Goal: Information Seeking & Learning: Learn about a topic

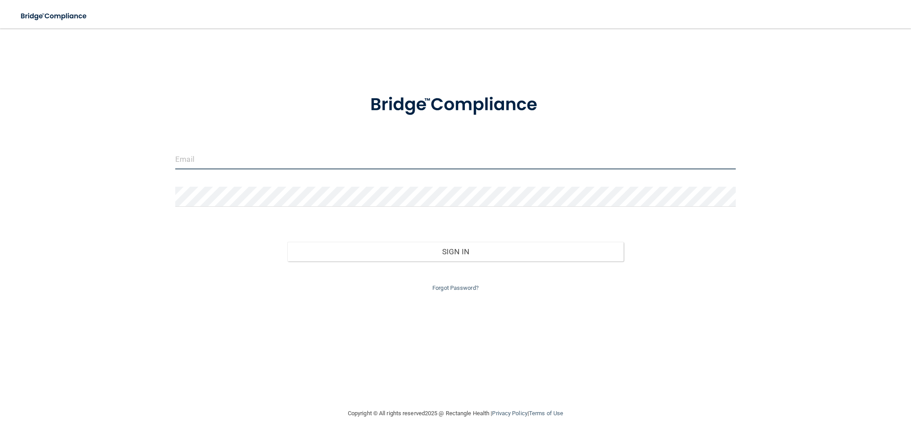
click at [325, 161] on input "email" at bounding box center [455, 160] width 561 height 20
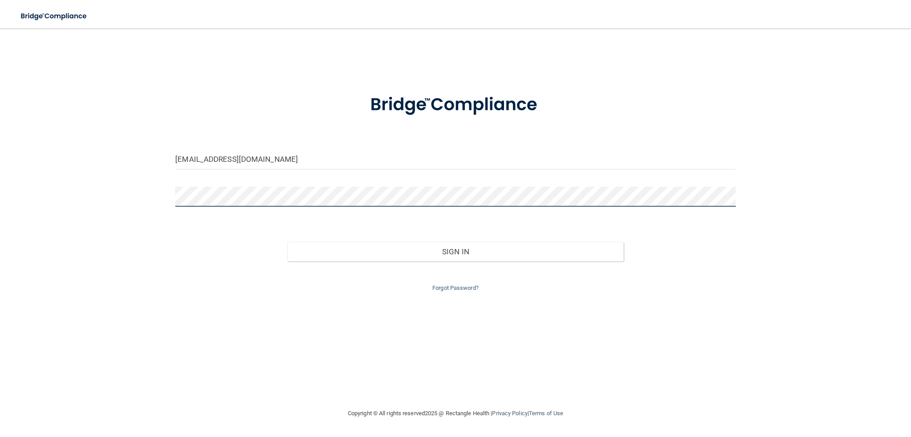
click at [287, 242] on button "Sign In" at bounding box center [455, 252] width 336 height 20
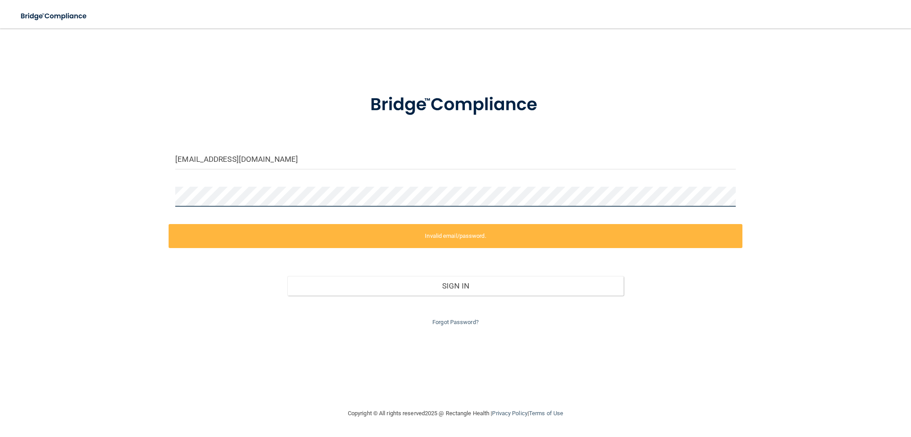
click at [117, 115] on div "[EMAIL_ADDRESS][DOMAIN_NAME] Invalid email/password. You don't have permission …" at bounding box center [456, 218] width 876 height 362
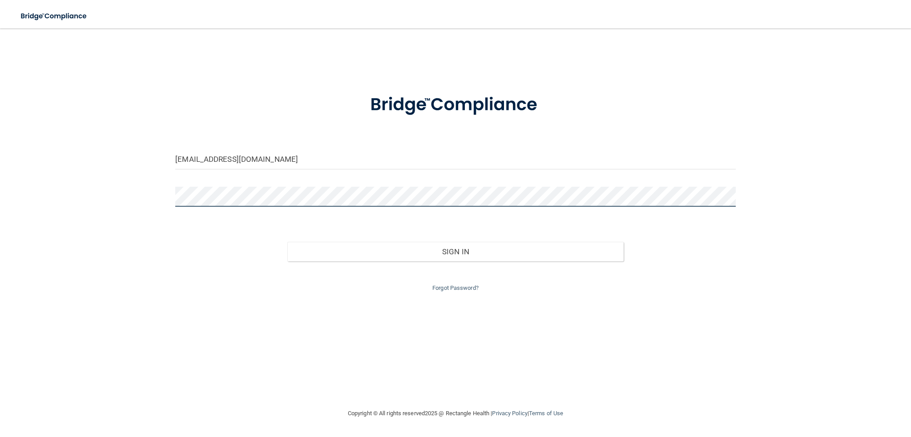
click at [287, 242] on button "Sign In" at bounding box center [455, 252] width 336 height 20
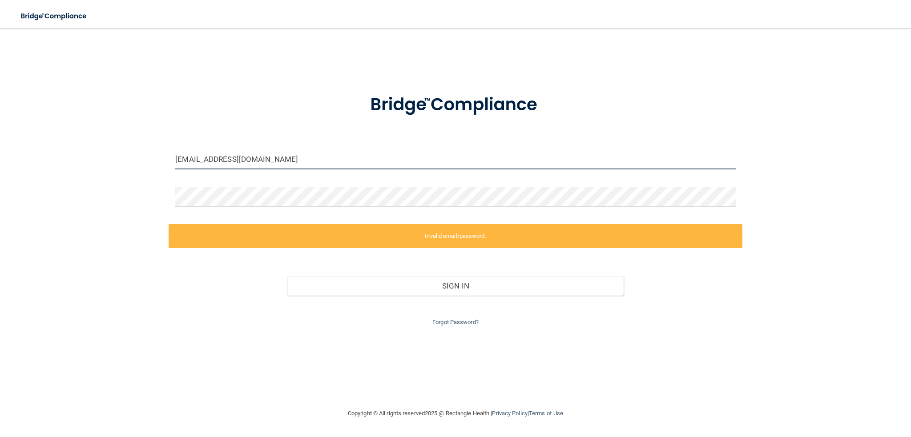
drag, startPoint x: 289, startPoint y: 155, endPoint x: 140, endPoint y: 125, distance: 152.6
click at [140, 125] on div "[EMAIL_ADDRESS][DOMAIN_NAME] Invalid email/password. You don't have permission …" at bounding box center [456, 218] width 876 height 362
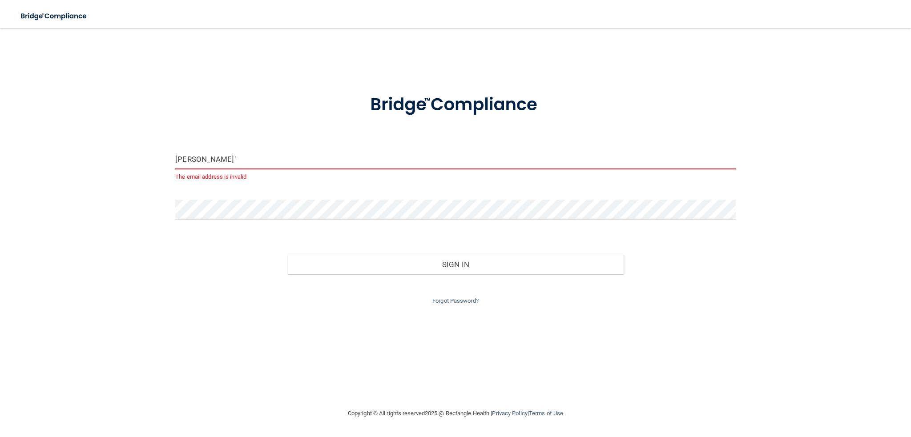
type input "[EMAIL_ADDRESS][DOMAIN_NAME]"
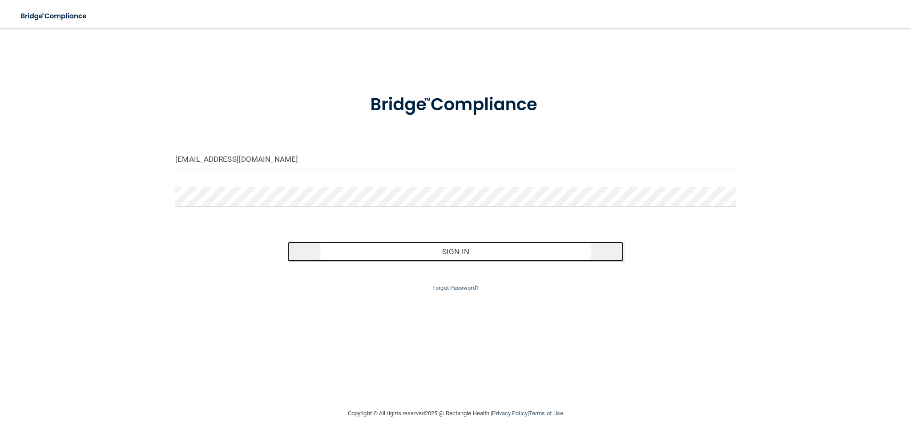
click at [443, 255] on button "Sign In" at bounding box center [455, 252] width 336 height 20
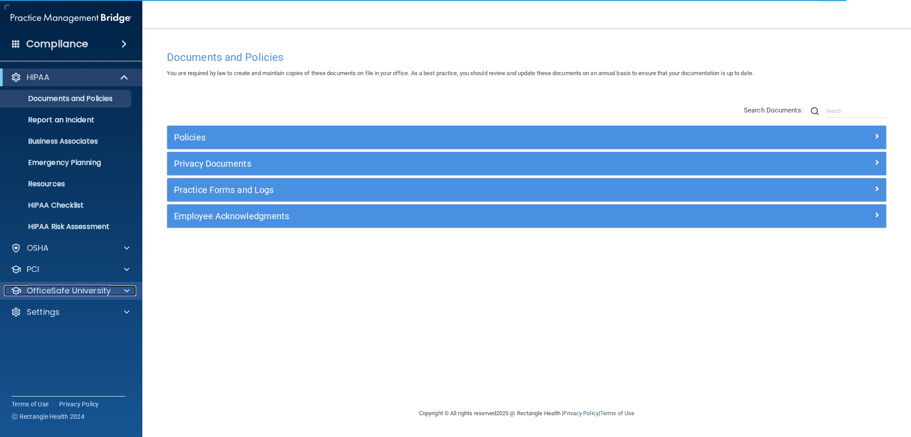
click at [72, 291] on p "OfficeSafe University" at bounding box center [69, 291] width 84 height 11
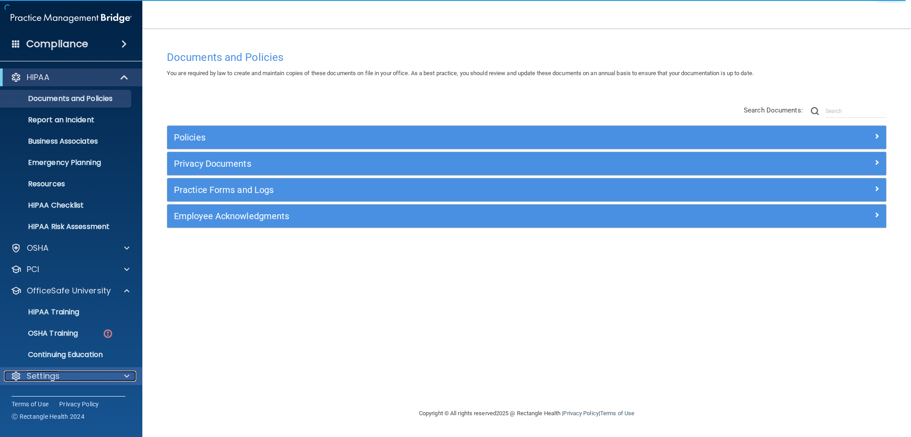
click at [50, 378] on p "Settings" at bounding box center [43, 376] width 33 height 11
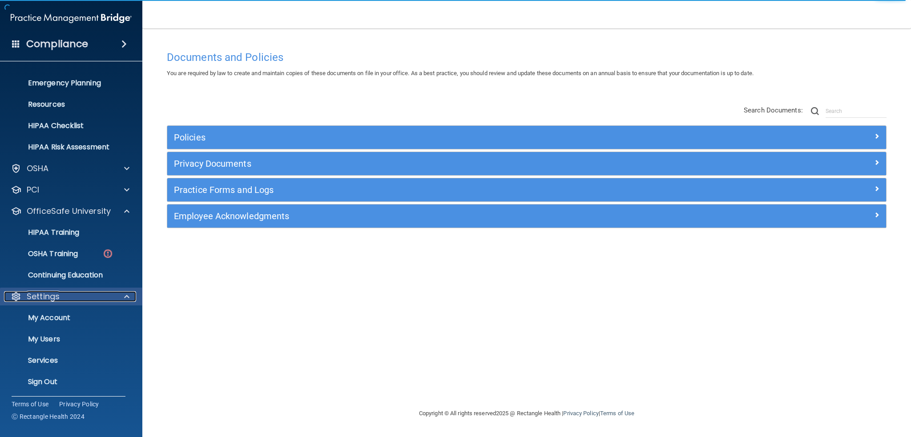
scroll to position [81, 0]
click at [53, 335] on p "My Users" at bounding box center [66, 338] width 121 height 9
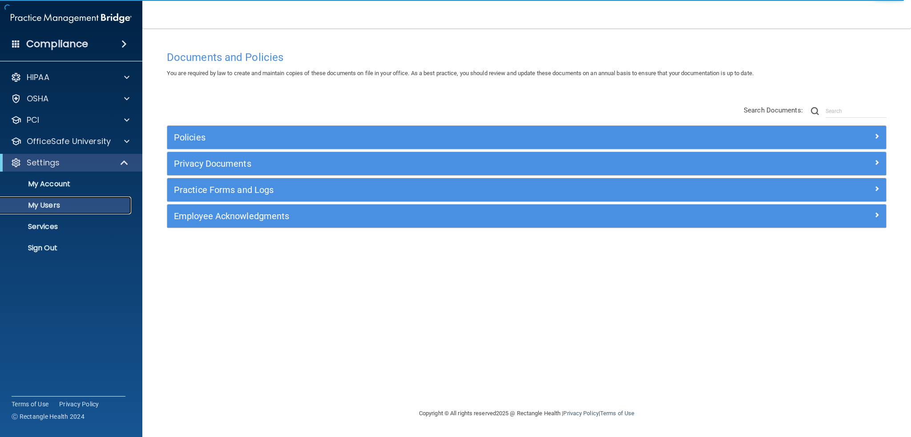
click at [48, 203] on p "My Users" at bounding box center [66, 205] width 121 height 9
select select "20"
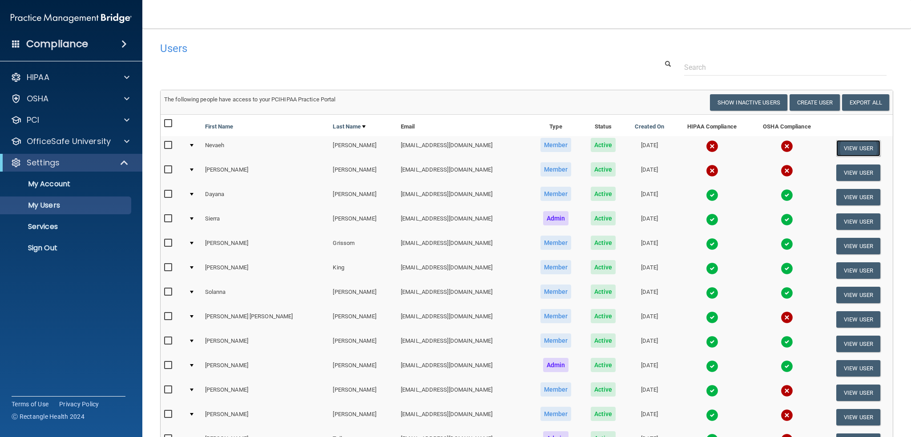
click at [847, 148] on button "View User" at bounding box center [859, 148] width 44 height 16
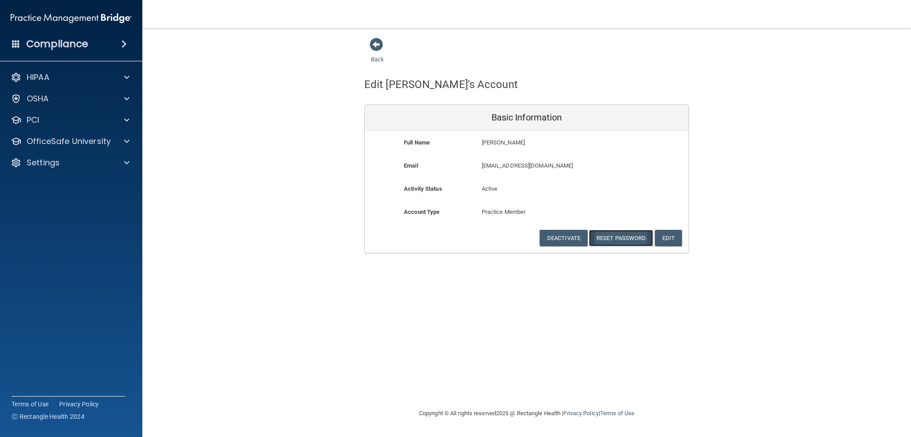
click at [636, 230] on button "Reset Password" at bounding box center [621, 238] width 64 height 16
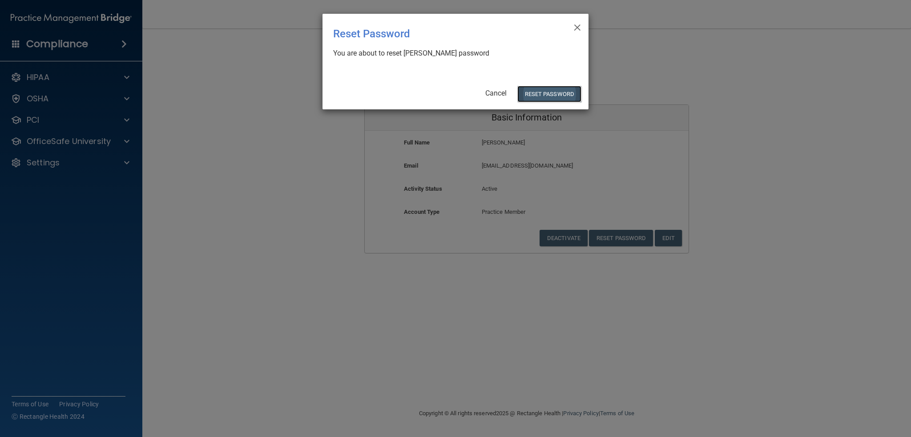
click at [531, 97] on button "Reset Password" at bounding box center [550, 94] width 64 height 16
click at [539, 95] on body "Compliance HIPAA Documents and Policies Report an Incident Business Associates …" at bounding box center [455, 218] width 911 height 437
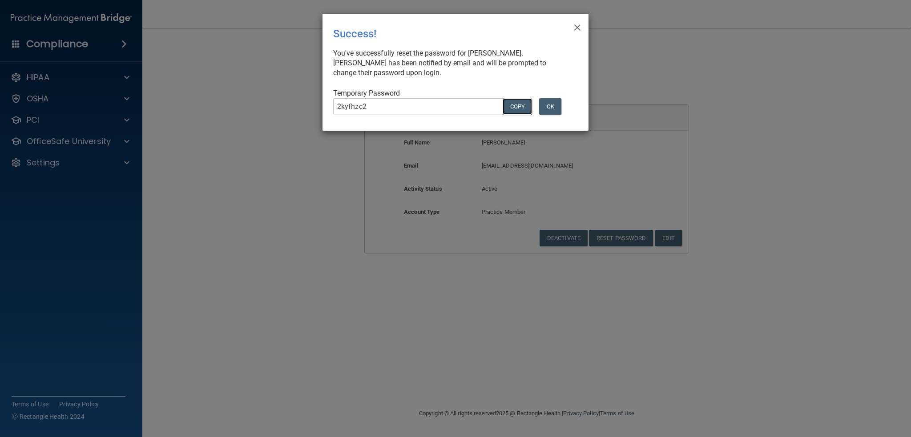
click at [521, 105] on button "COPY" at bounding box center [517, 106] width 29 height 16
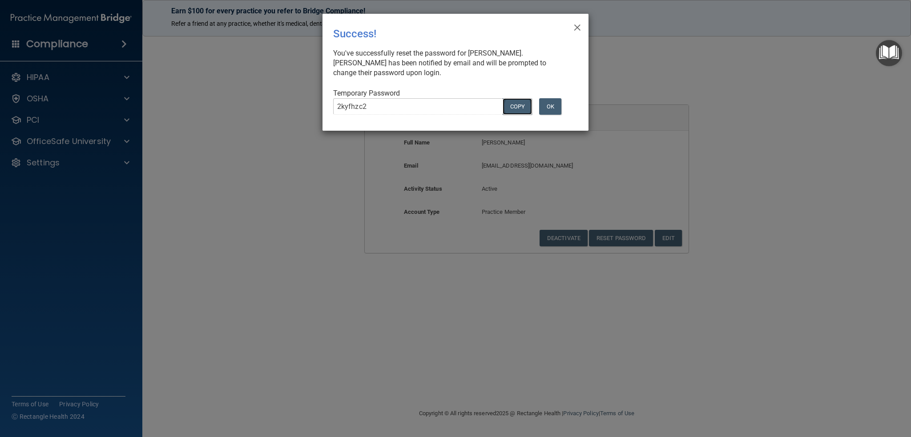
click at [509, 101] on button "Copy" at bounding box center [517, 106] width 29 height 16
click at [547, 107] on button "OK" at bounding box center [550, 106] width 22 height 16
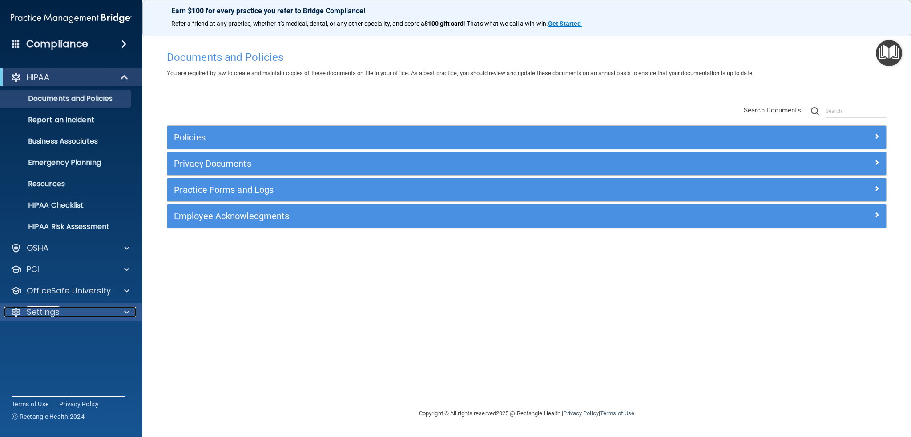
click at [64, 308] on div "Settings" at bounding box center [59, 312] width 110 height 11
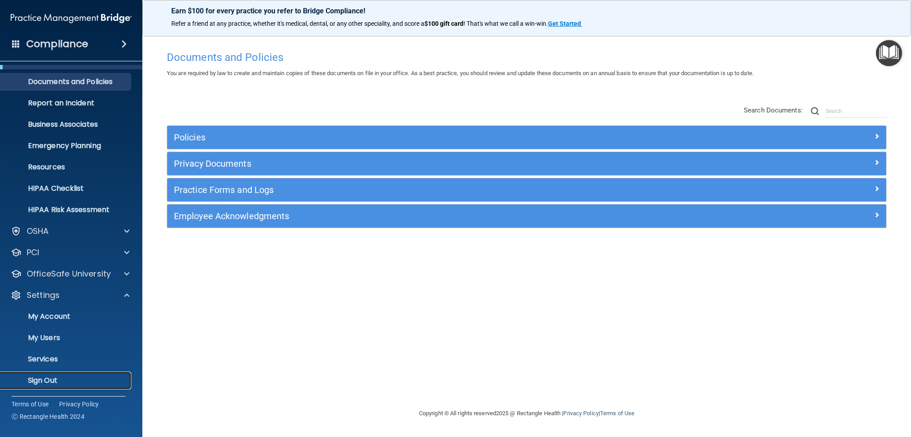
click at [38, 385] on p "Sign Out" at bounding box center [66, 381] width 121 height 9
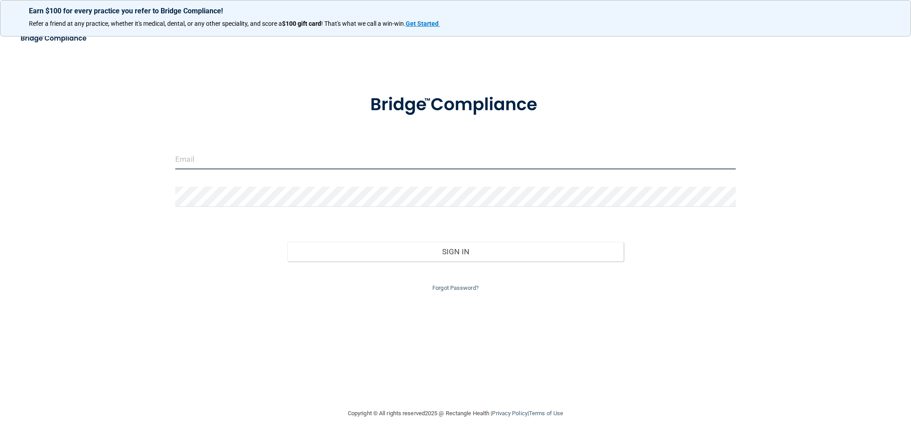
click at [220, 163] on input "email" at bounding box center [455, 160] width 561 height 20
type input "[EMAIL_ADDRESS][DOMAIN_NAME]"
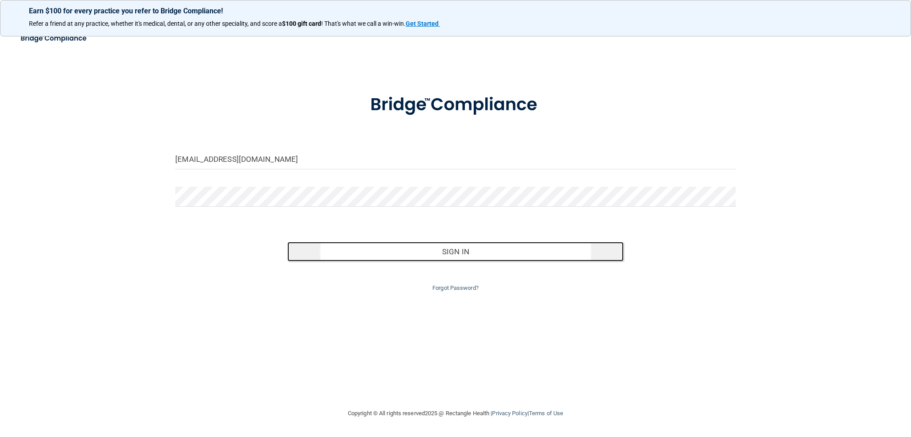
click at [465, 253] on button "Sign In" at bounding box center [455, 252] width 336 height 20
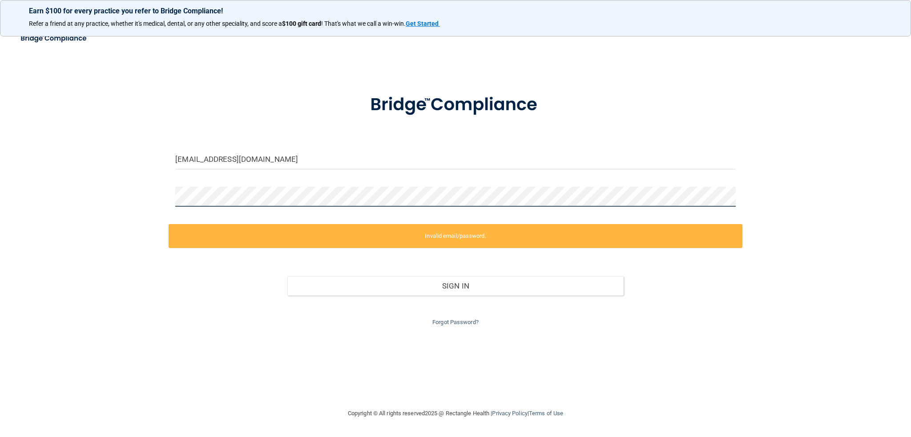
click at [189, 184] on form "[EMAIL_ADDRESS][DOMAIN_NAME] Invalid email/password. You don't have permission …" at bounding box center [455, 205] width 561 height 246
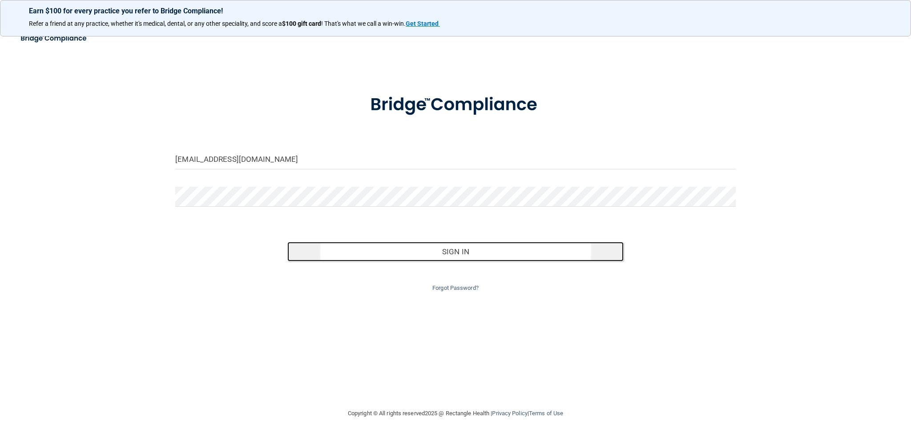
click at [473, 252] on button "Sign In" at bounding box center [455, 252] width 336 height 20
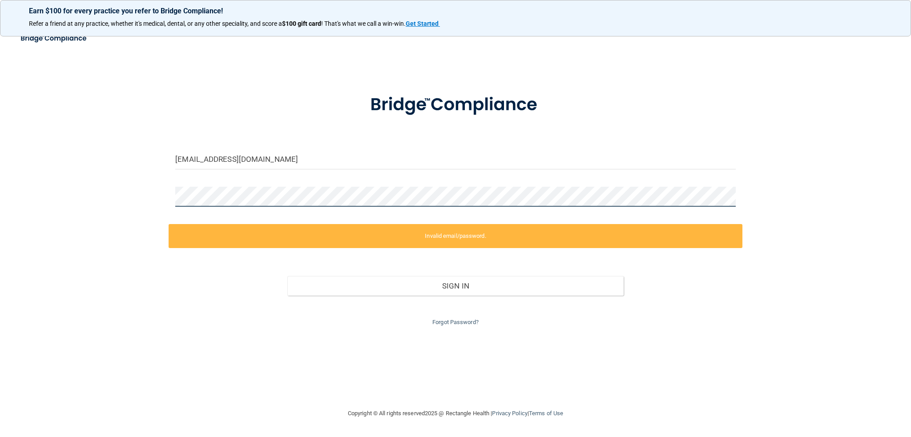
click at [165, 186] on div "[EMAIL_ADDRESS][DOMAIN_NAME] Invalid email/password. You don't have permission …" at bounding box center [456, 218] width 876 height 362
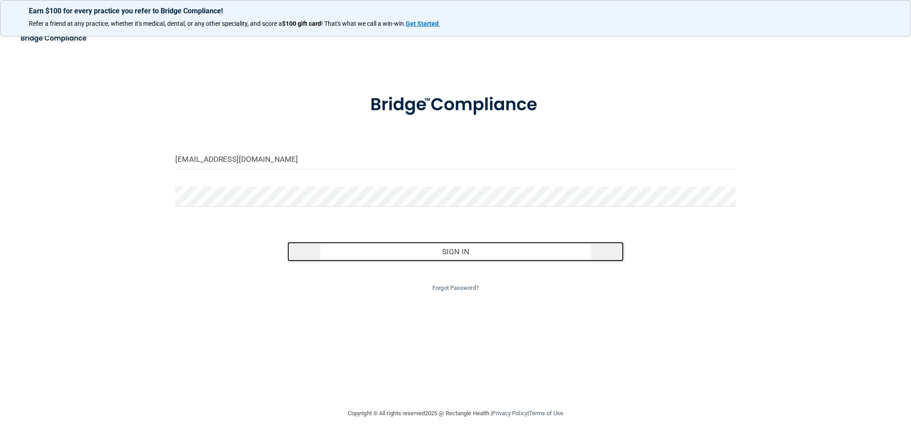
click at [461, 245] on button "Sign In" at bounding box center [455, 252] width 336 height 20
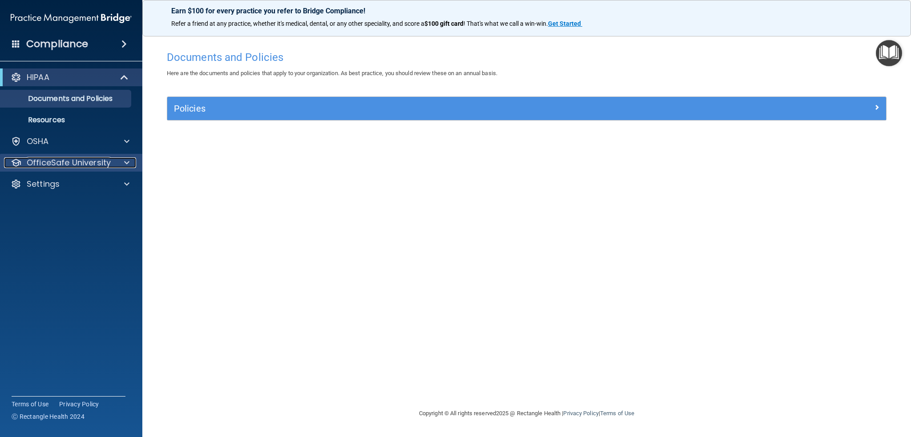
click at [107, 158] on p "OfficeSafe University" at bounding box center [69, 163] width 84 height 11
click at [128, 165] on span at bounding box center [126, 163] width 5 height 11
click at [55, 166] on p "OfficeSafe University" at bounding box center [69, 163] width 84 height 11
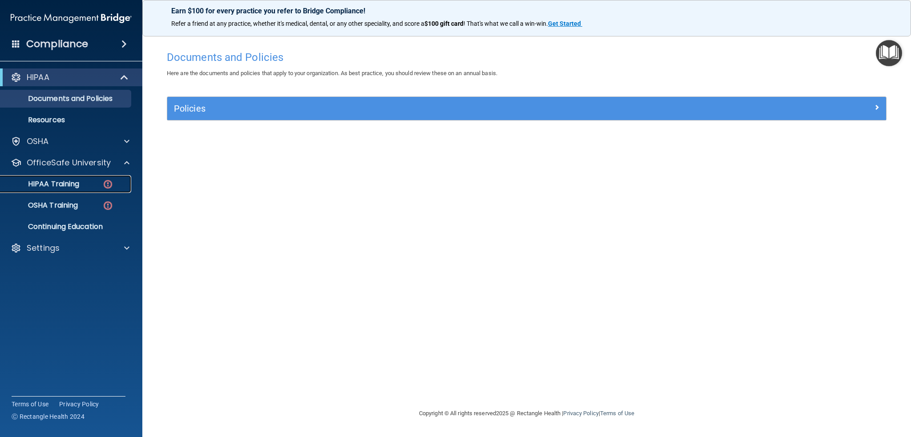
click at [55, 186] on p "HIPAA Training" at bounding box center [42, 184] width 73 height 9
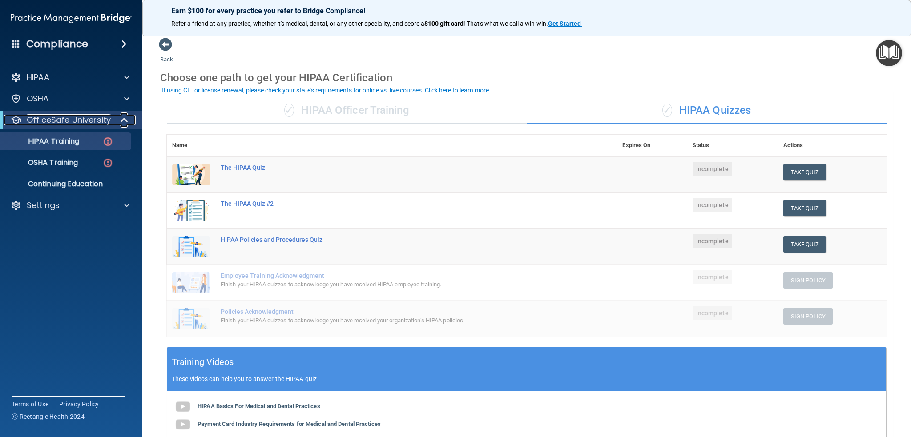
click at [121, 120] on span at bounding box center [125, 120] width 8 height 11
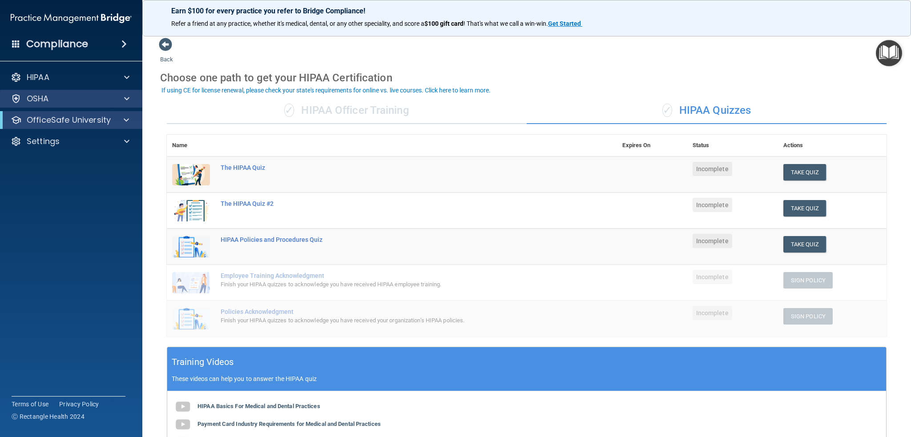
click at [127, 92] on div "OSHA" at bounding box center [71, 99] width 143 height 18
click at [125, 124] on span at bounding box center [126, 120] width 5 height 11
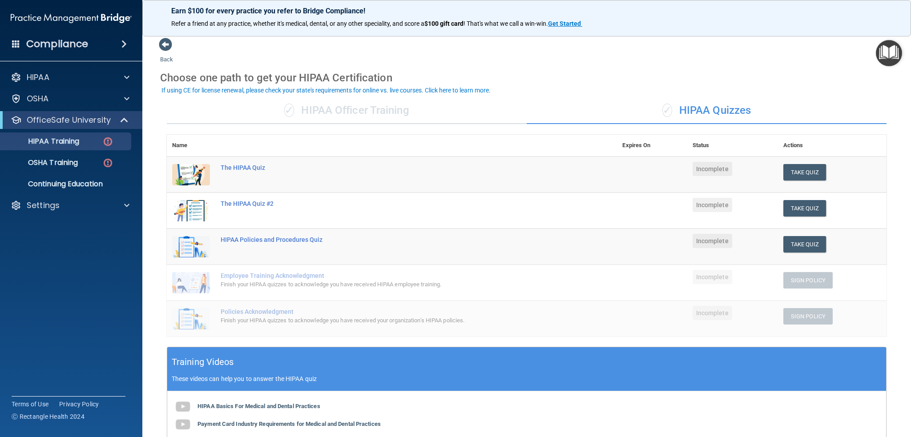
click at [247, 184] on td "The HIPAA Quiz" at bounding box center [416, 175] width 402 height 36
click at [231, 164] on div "The HIPAA Quiz" at bounding box center [397, 167] width 352 height 7
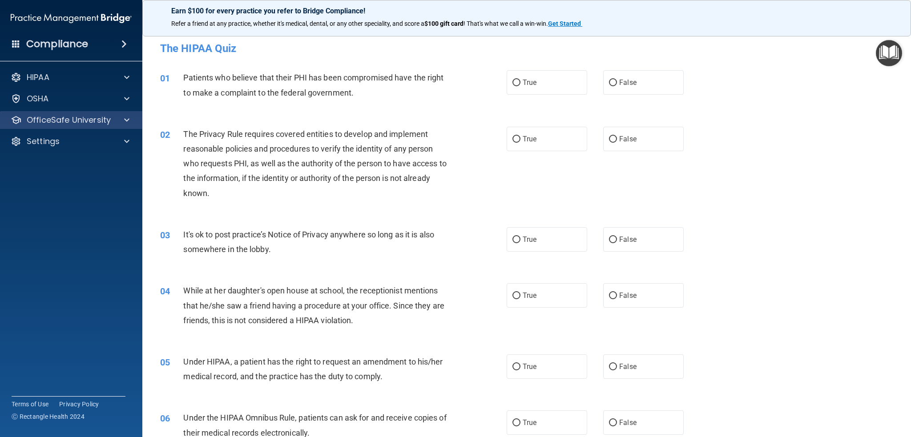
click at [89, 113] on div "OfficeSafe University" at bounding box center [71, 120] width 143 height 18
click at [80, 120] on p "OfficeSafe University" at bounding box center [69, 120] width 84 height 11
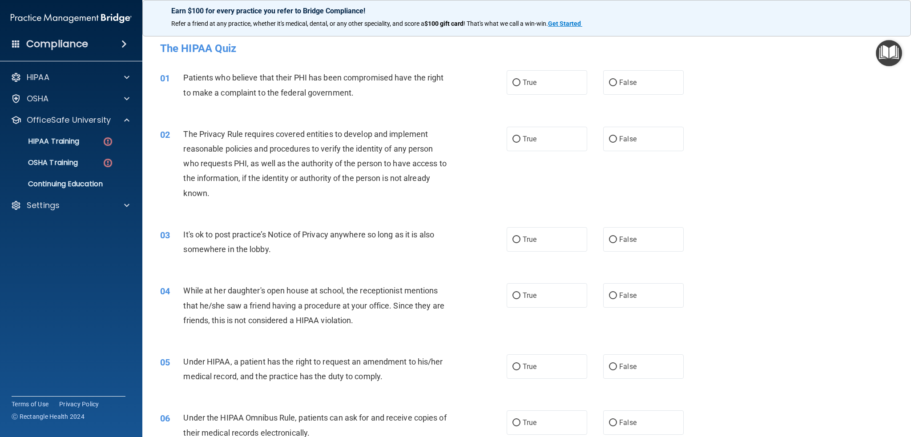
click at [60, 45] on h4 "Compliance" at bounding box center [57, 44] width 62 height 12
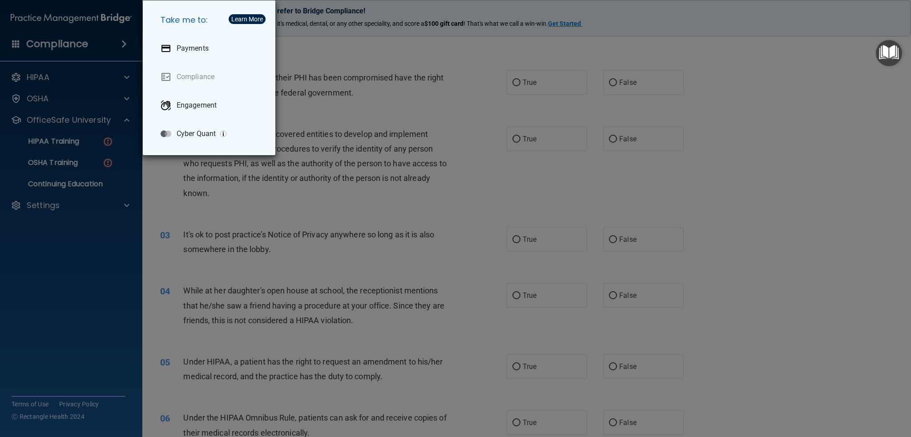
click at [51, 205] on div "Take me to: Payments Compliance Engagement Cyber Quant" at bounding box center [455, 218] width 911 height 437
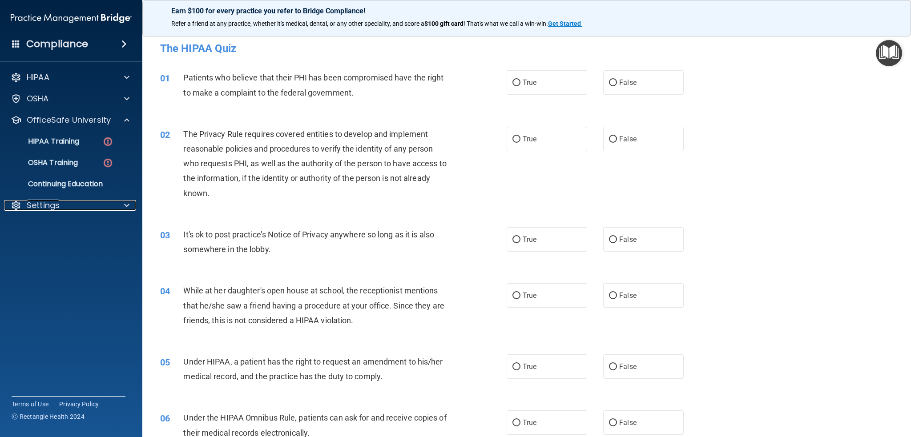
click at [51, 205] on p "Settings" at bounding box center [43, 205] width 33 height 11
click at [52, 221] on link "My Account" at bounding box center [61, 227] width 140 height 18
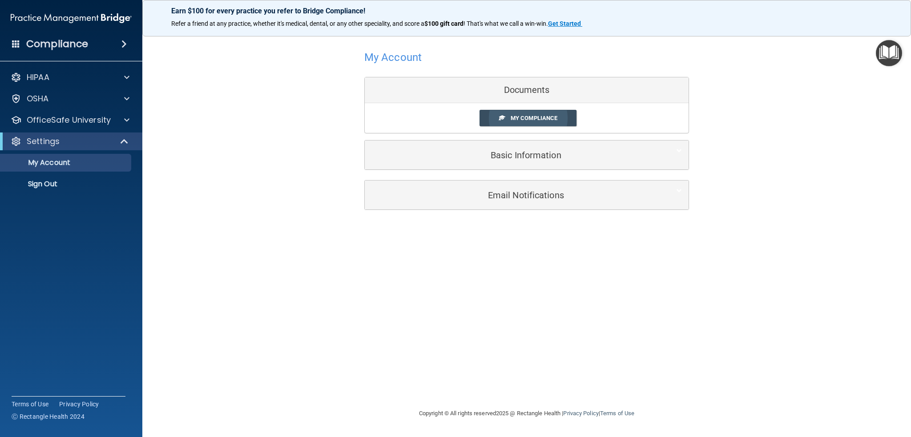
click at [540, 121] on span "My Compliance" at bounding box center [534, 118] width 47 height 7
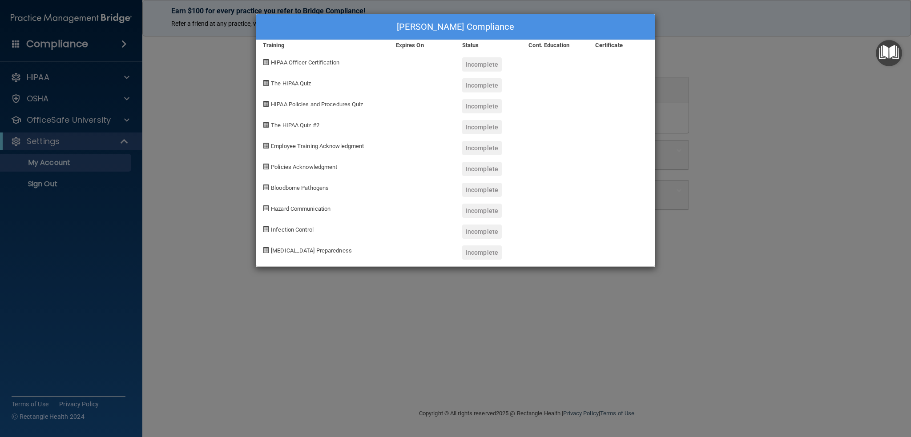
click at [41, 120] on div "[PERSON_NAME] Compliance Training Expires On Status Cont. Education Certificate…" at bounding box center [455, 218] width 911 height 437
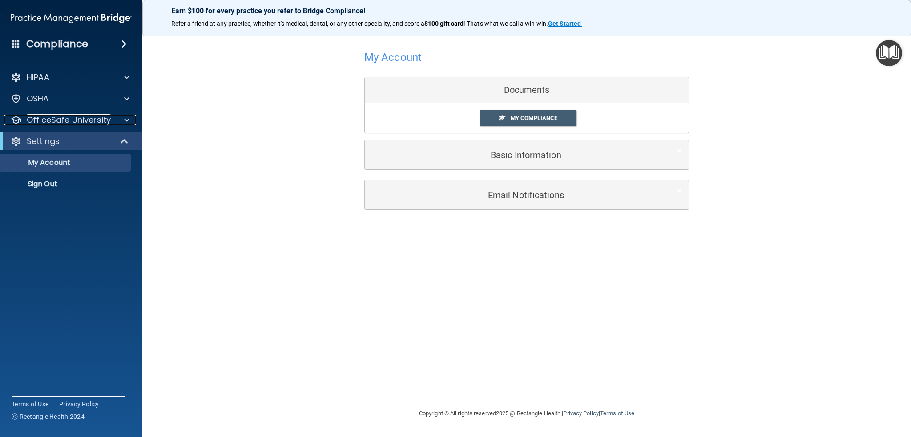
click at [41, 120] on p "OfficeSafe University" at bounding box center [69, 120] width 84 height 11
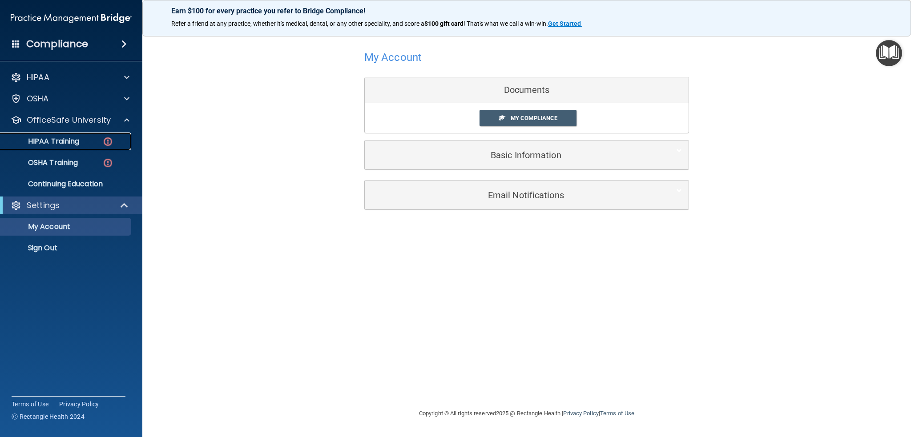
click at [44, 138] on p "HIPAA Training" at bounding box center [42, 141] width 73 height 9
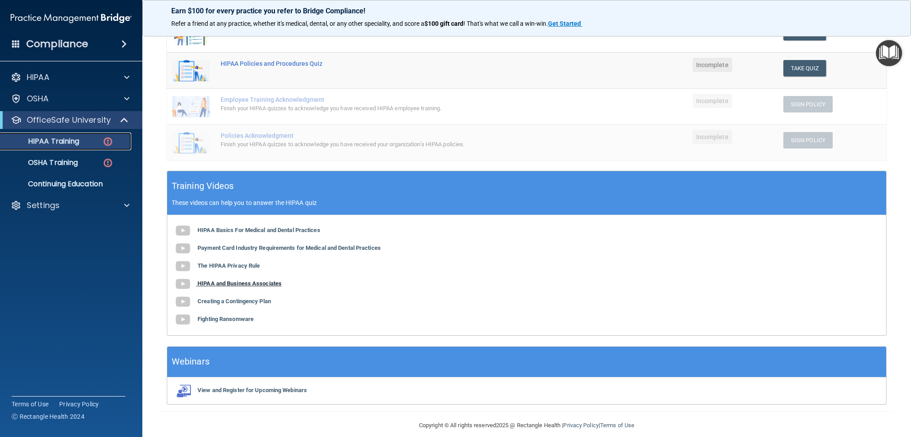
scroll to position [178, 0]
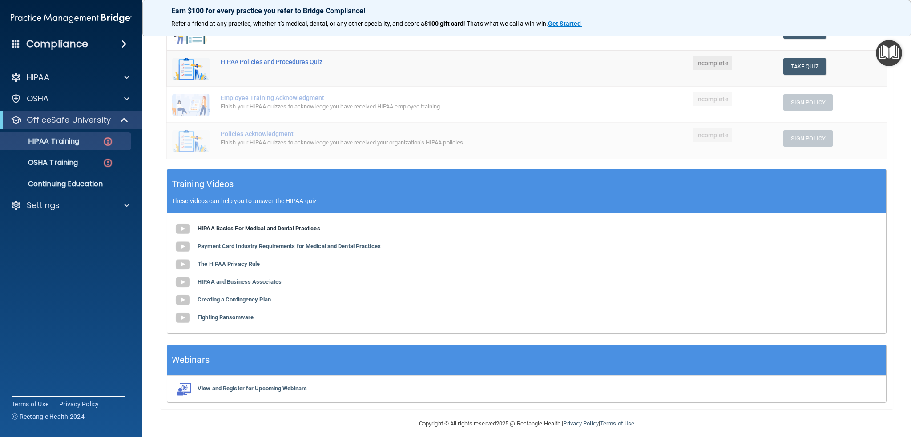
click at [188, 229] on img at bounding box center [183, 229] width 18 height 18
